Goal: Obtain resource: Obtain resource

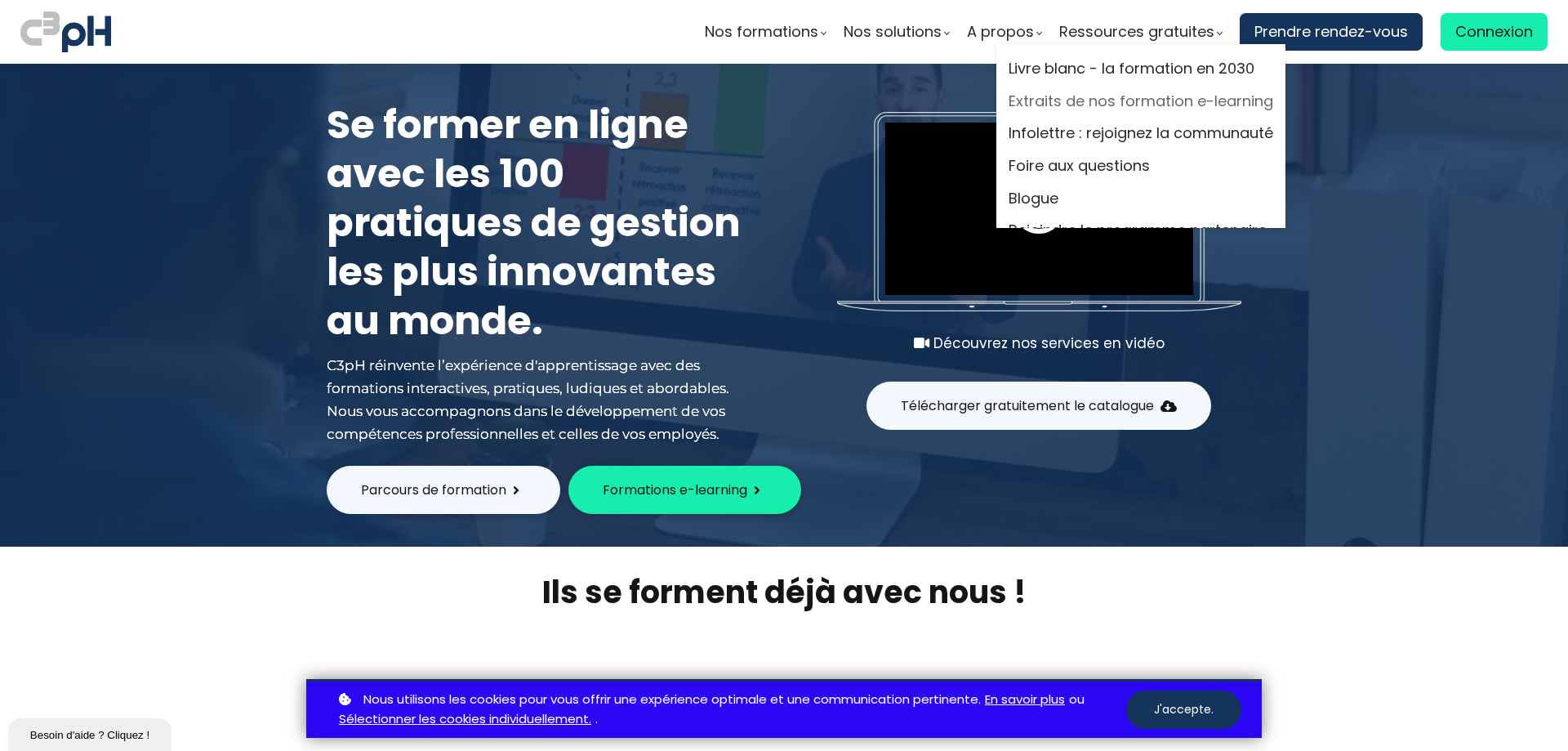
click at [1061, 107] on link "Extraits de nos formation e-learning" at bounding box center [1141, 101] width 264 height 24
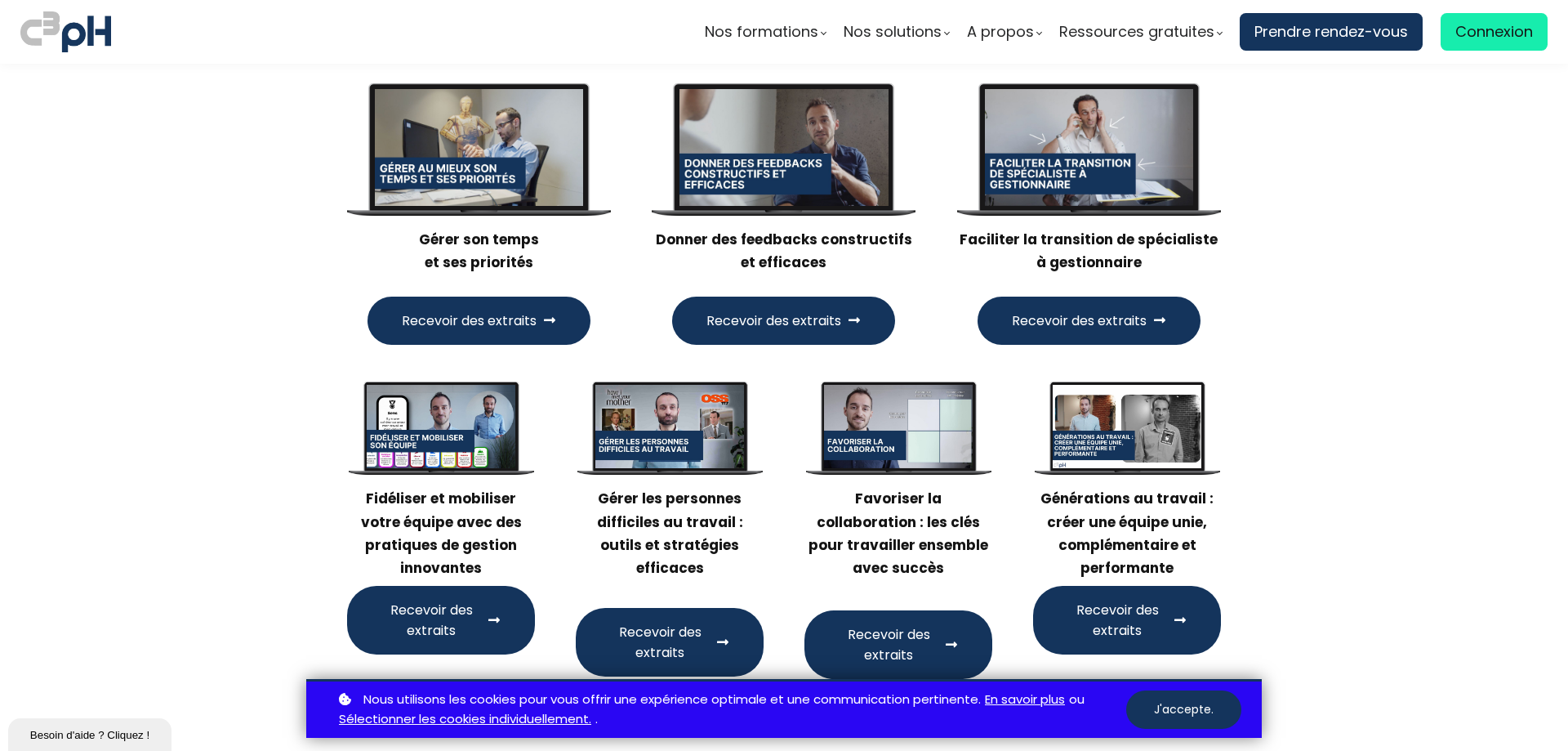
scroll to position [1552, 0]
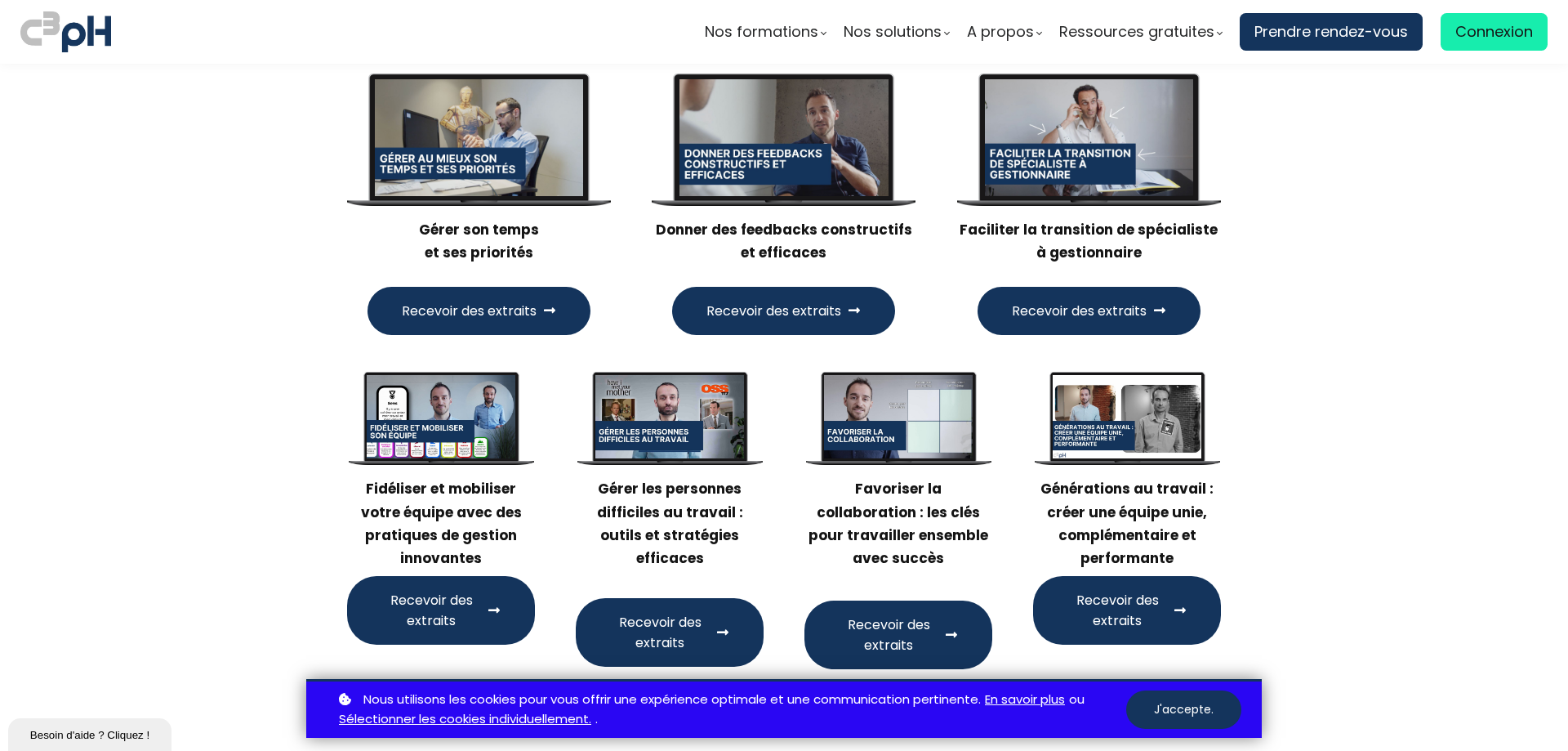
click at [877, 614] on span "Recevoir des extraits" at bounding box center [889, 635] width 99 height 41
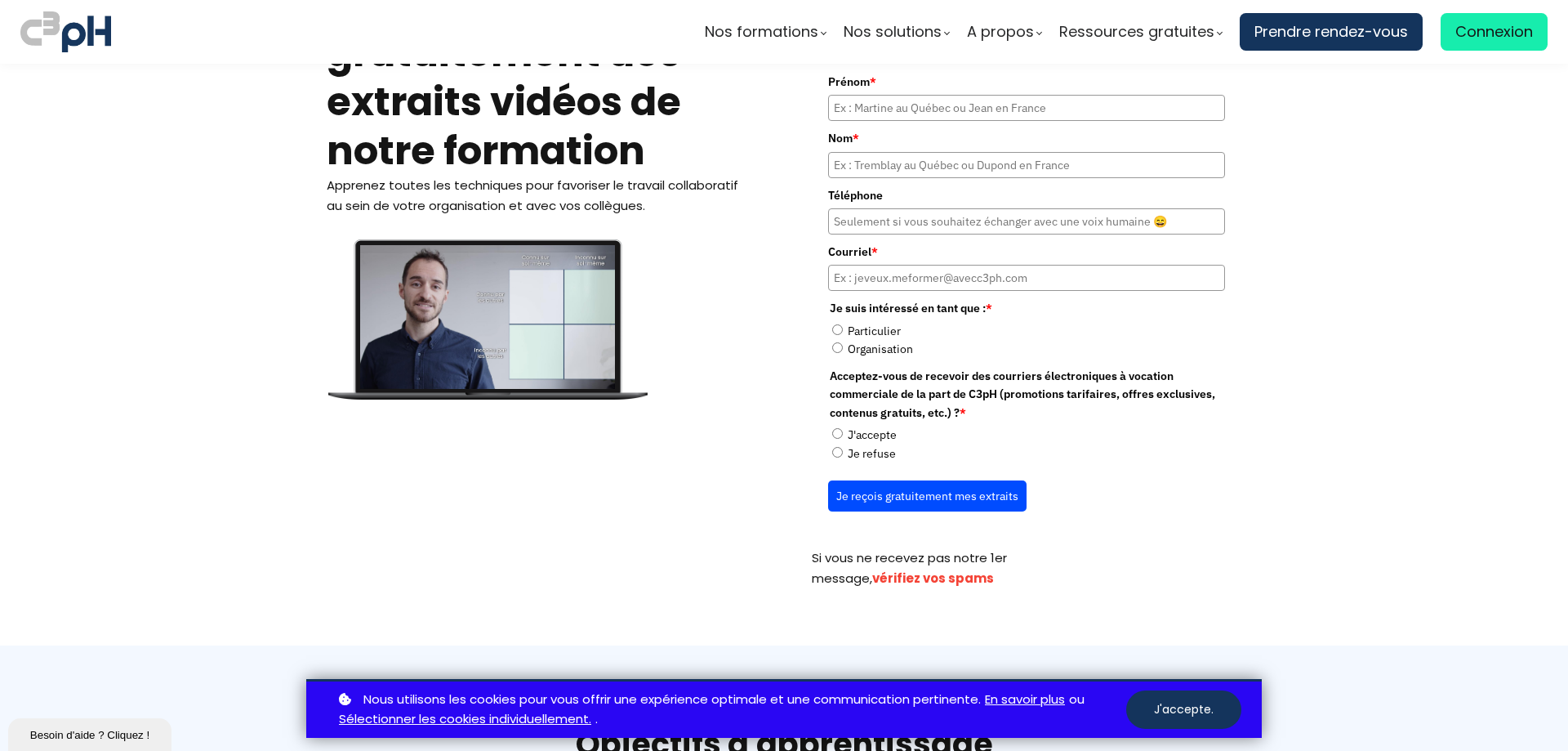
scroll to position [163, 0]
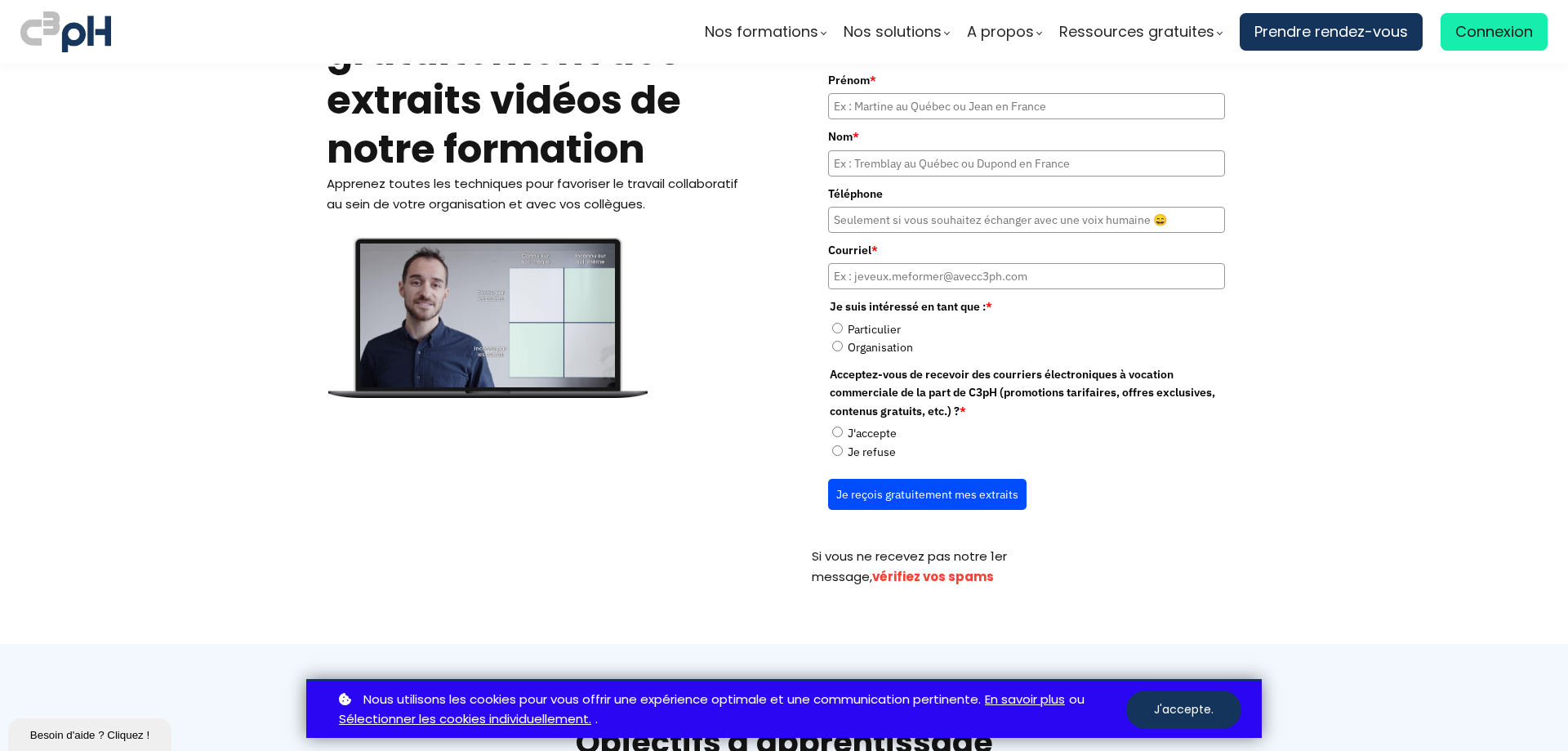
click at [832, 342] on input "Organisation" at bounding box center [837, 345] width 10 height 10
radio input "true"
click at [832, 330] on input "Particulier" at bounding box center [837, 327] width 10 height 10
radio input "true"
click at [832, 345] on input "Organisation" at bounding box center [837, 345] width 10 height 10
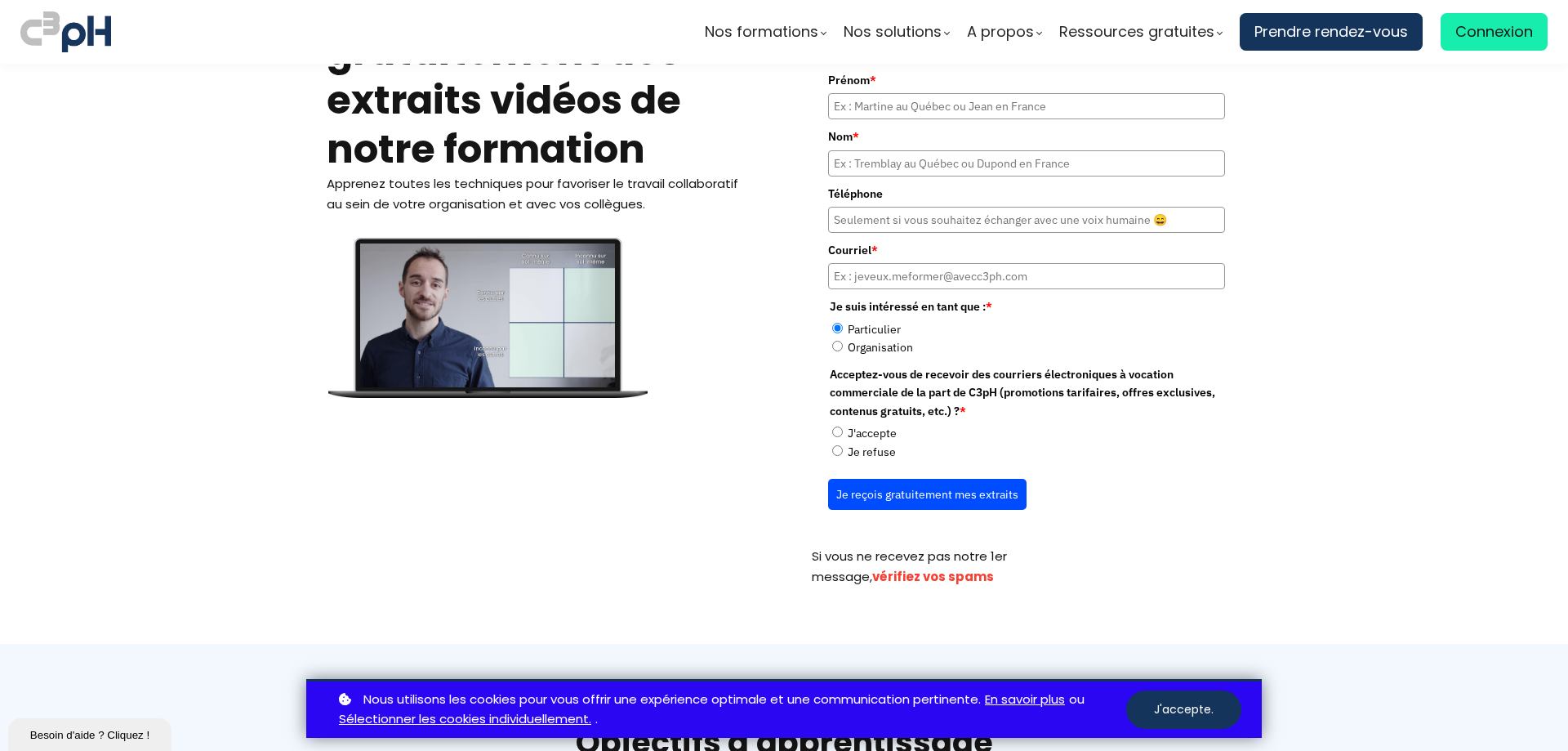
radio input "true"
